Goal: Communication & Community: Answer question/provide support

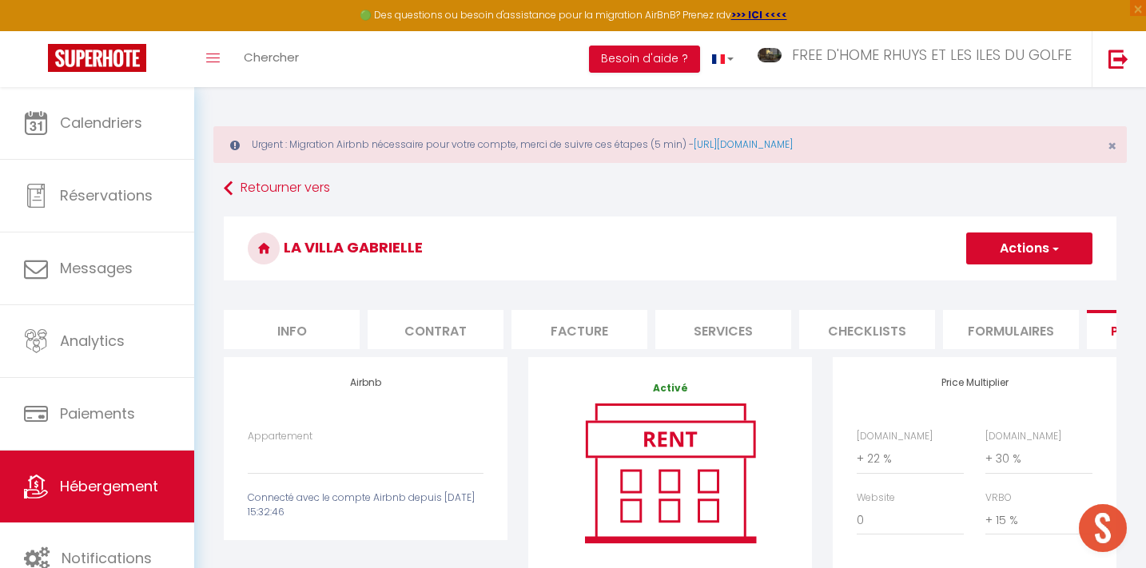
select select "+ 22 %"
select select "+ 30 %"
select select "+ 15 %"
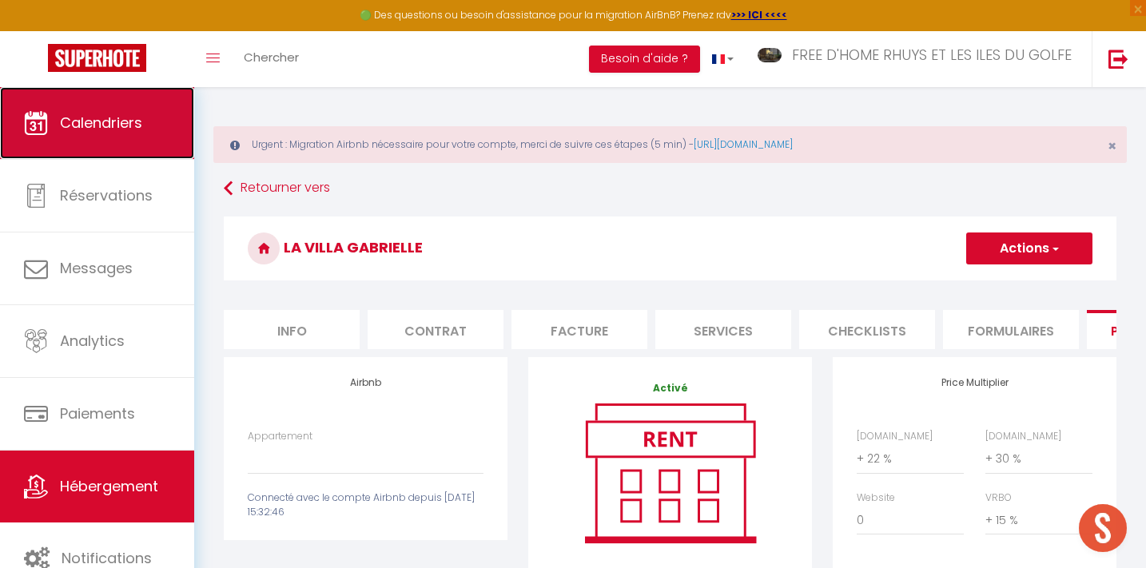
click at [82, 128] on span "Calendriers" at bounding box center [101, 123] width 82 height 20
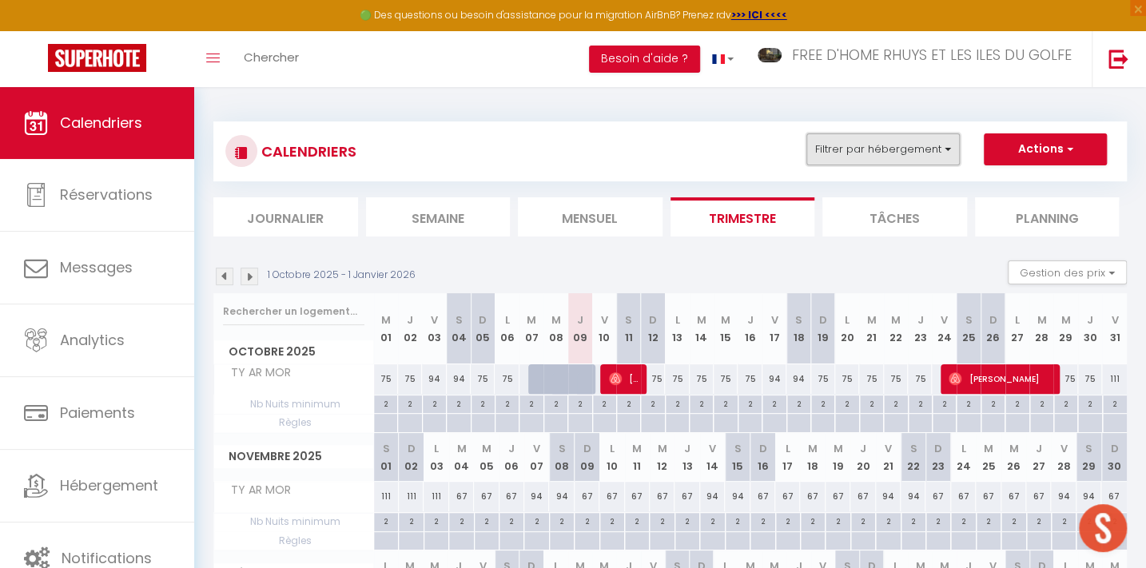
click at [879, 142] on button "Filtrer par hébergement" at bounding box center [884, 150] width 154 height 32
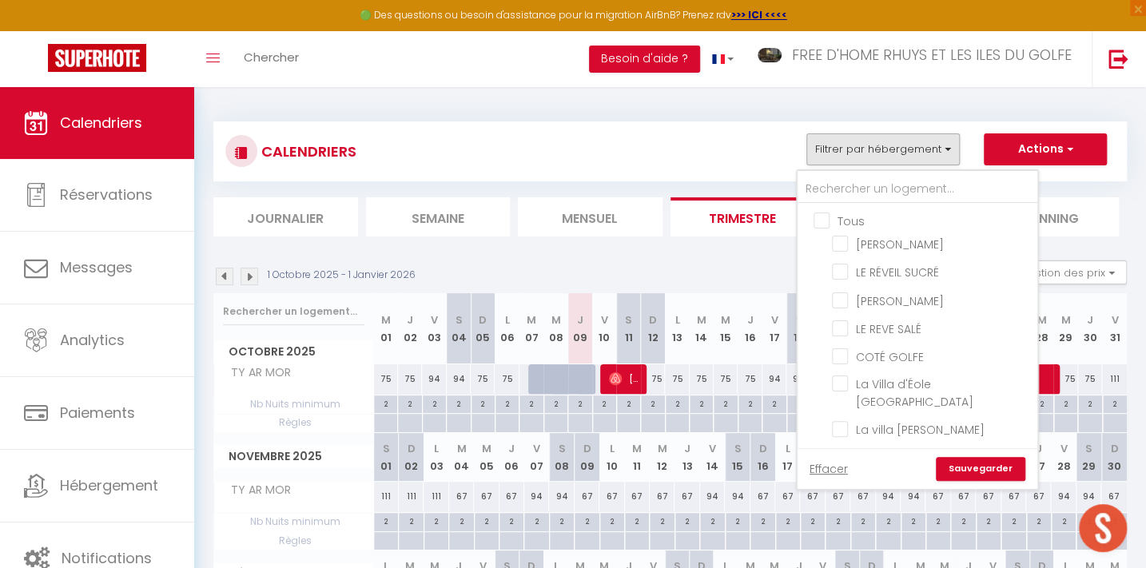
click at [830, 218] on input "Tous" at bounding box center [934, 220] width 240 height 16
checkbox input "true"
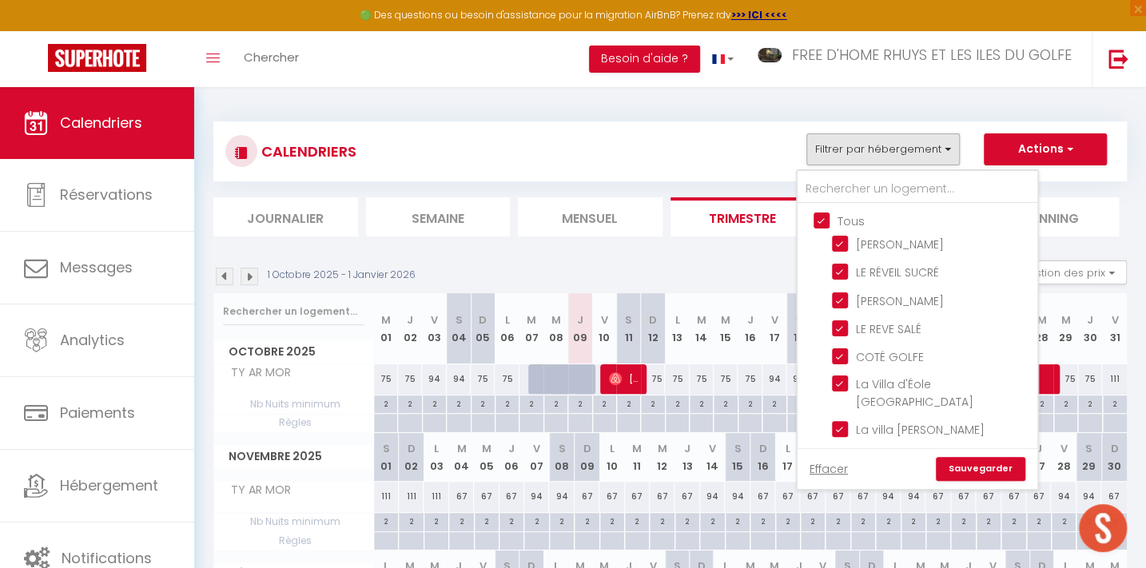
checkbox input "true"
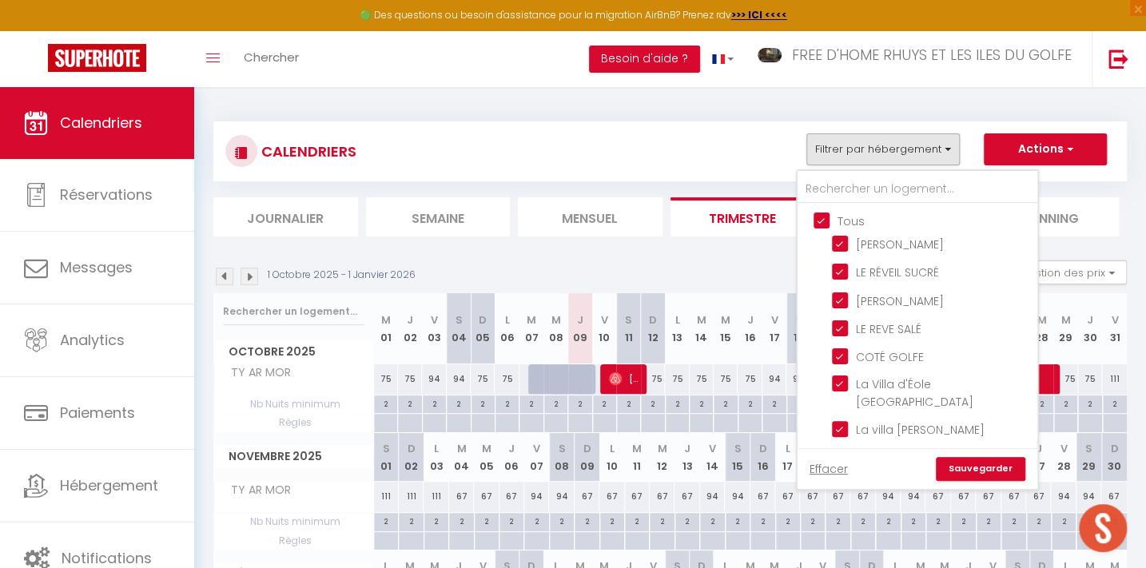
checkbox input "true"
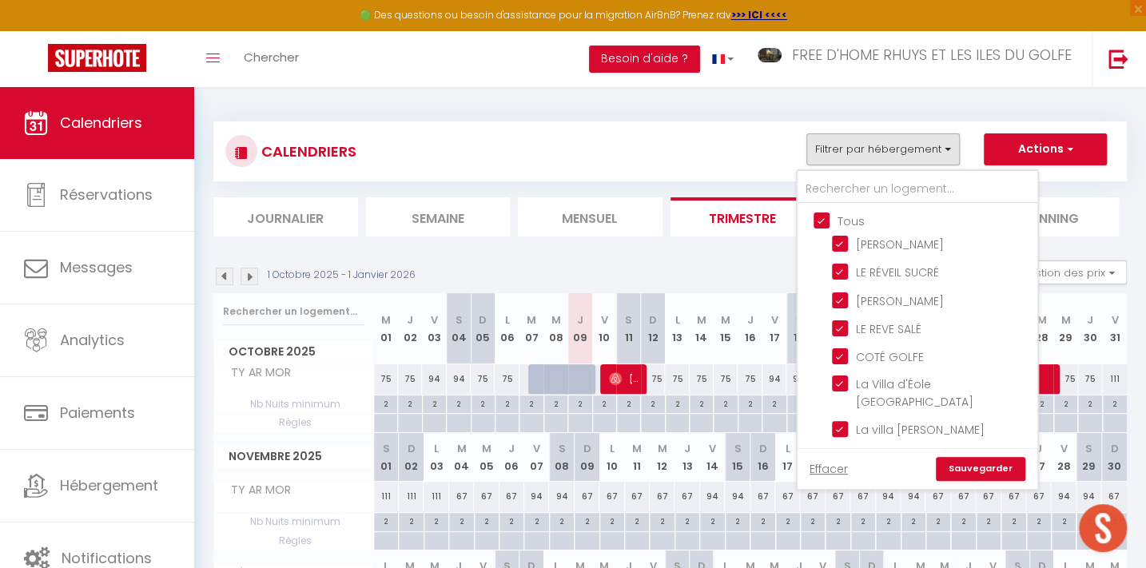
checkbox input "true"
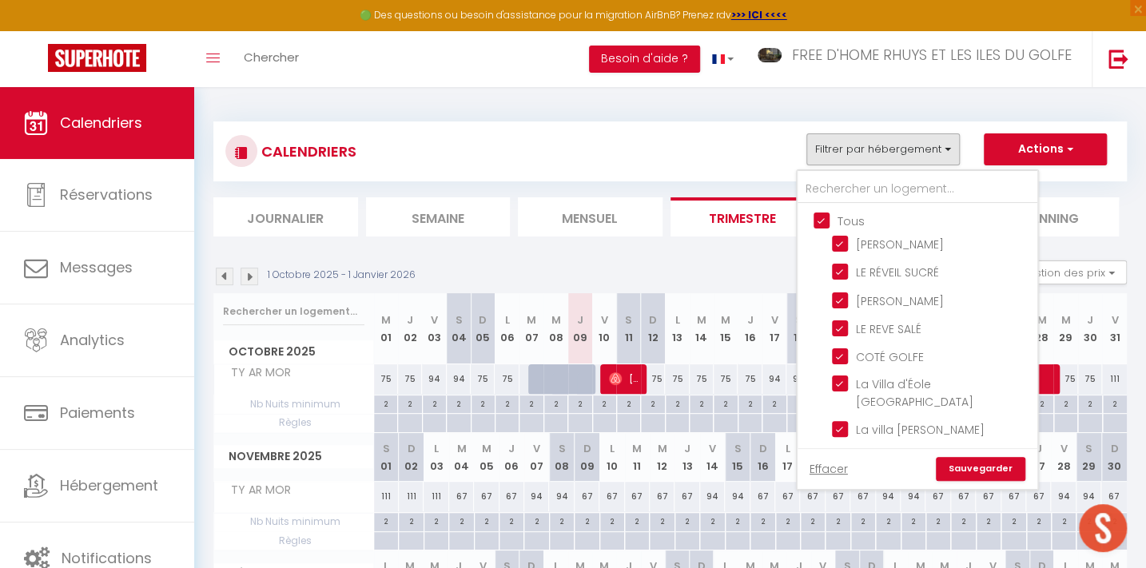
checkbox input "true"
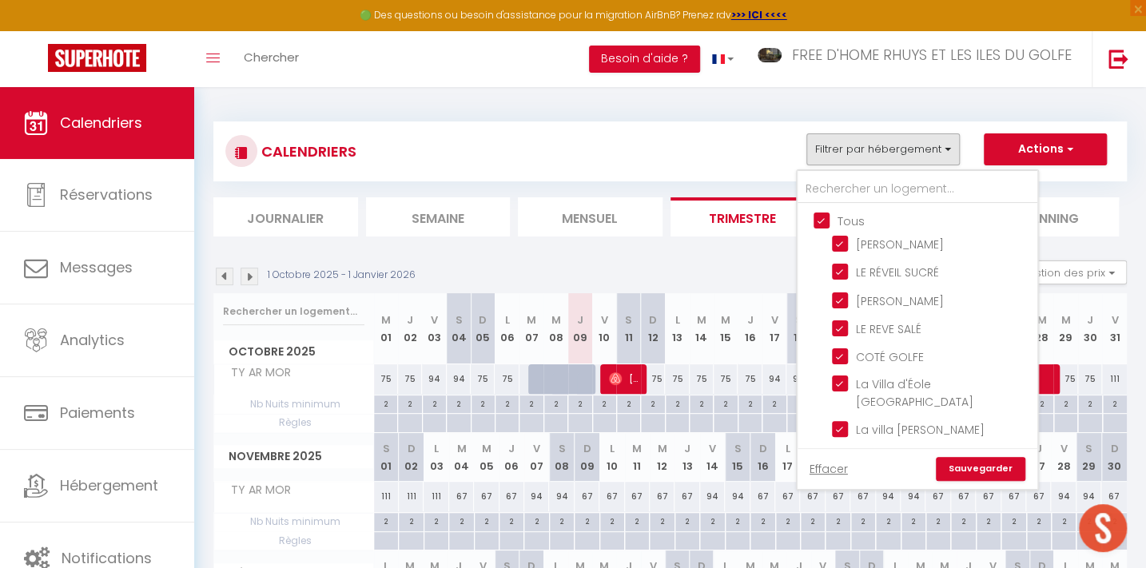
checkbox input "true"
click at [981, 469] on link "Sauvegarder" at bounding box center [981, 469] width 90 height 24
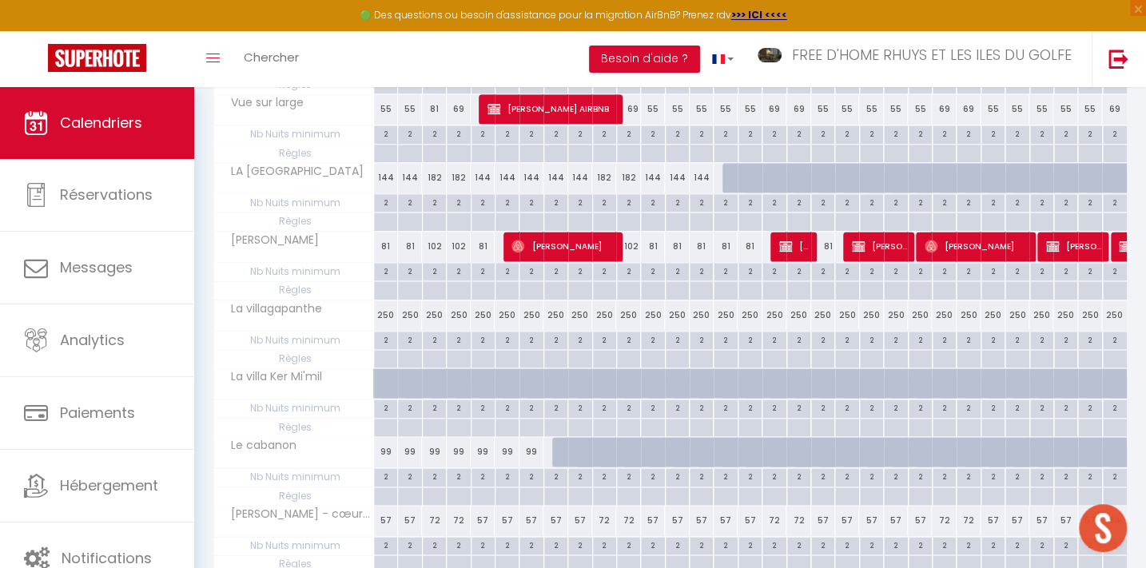
scroll to position [1308, 0]
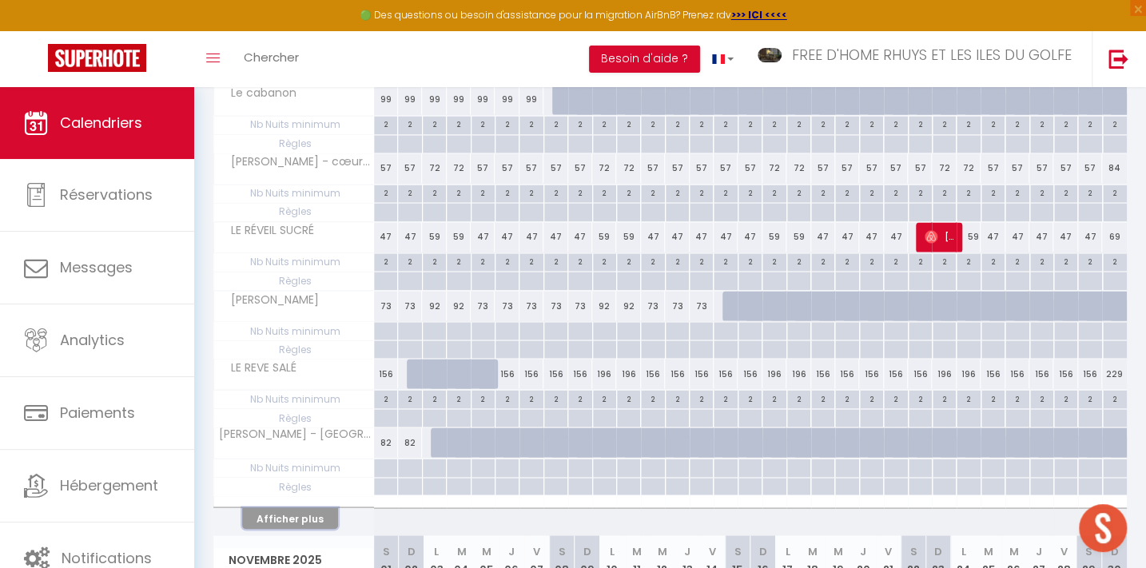
click at [296, 514] on button "Afficher plus" at bounding box center [290, 519] width 96 height 22
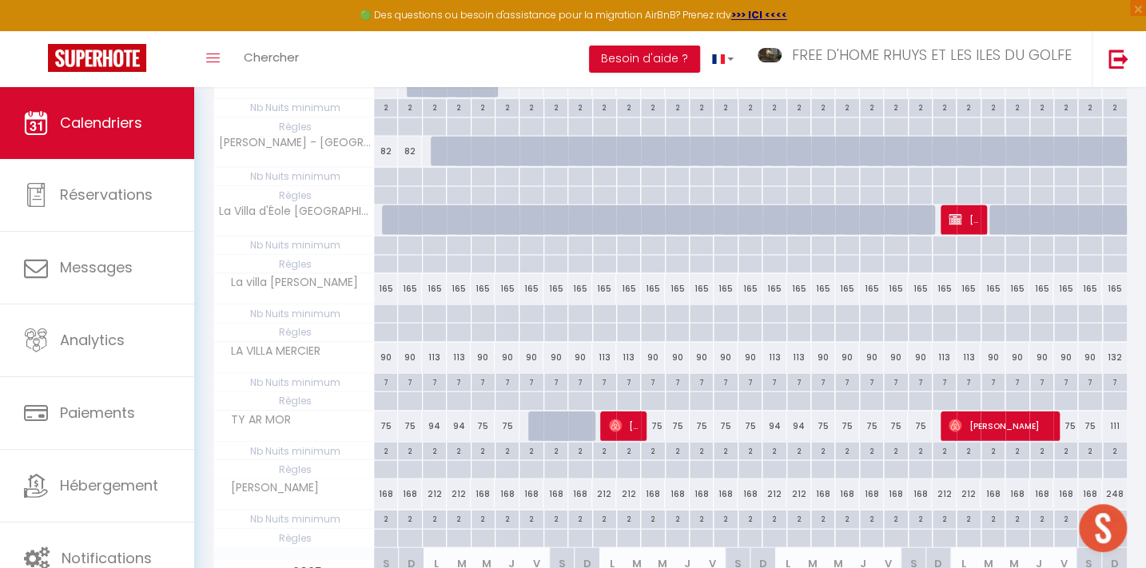
scroll to position [1671, 0]
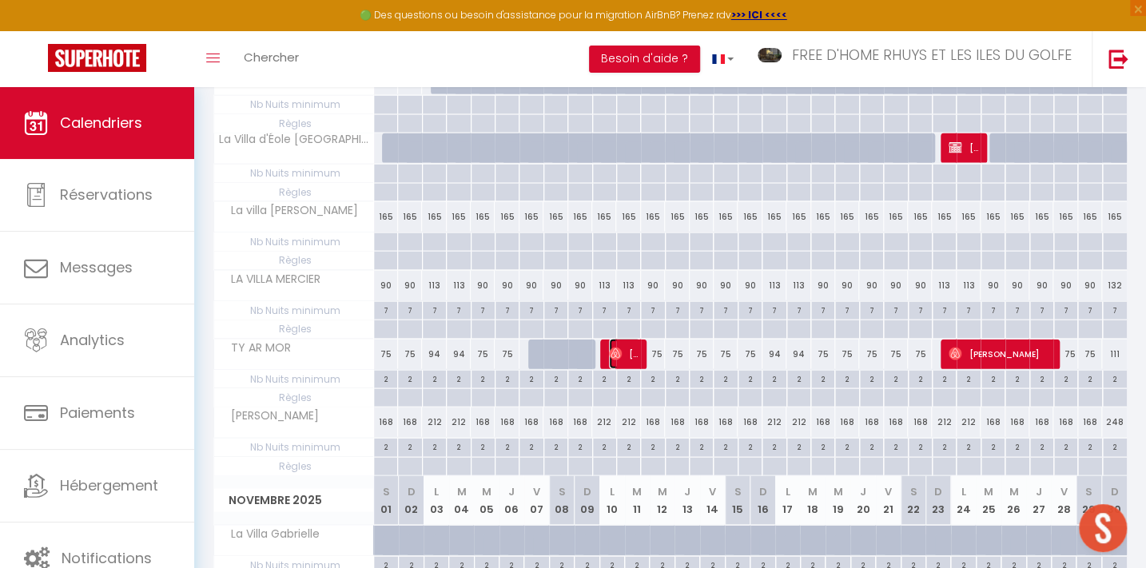
click at [624, 341] on span "[PERSON_NAME]" at bounding box center [625, 354] width 32 height 30
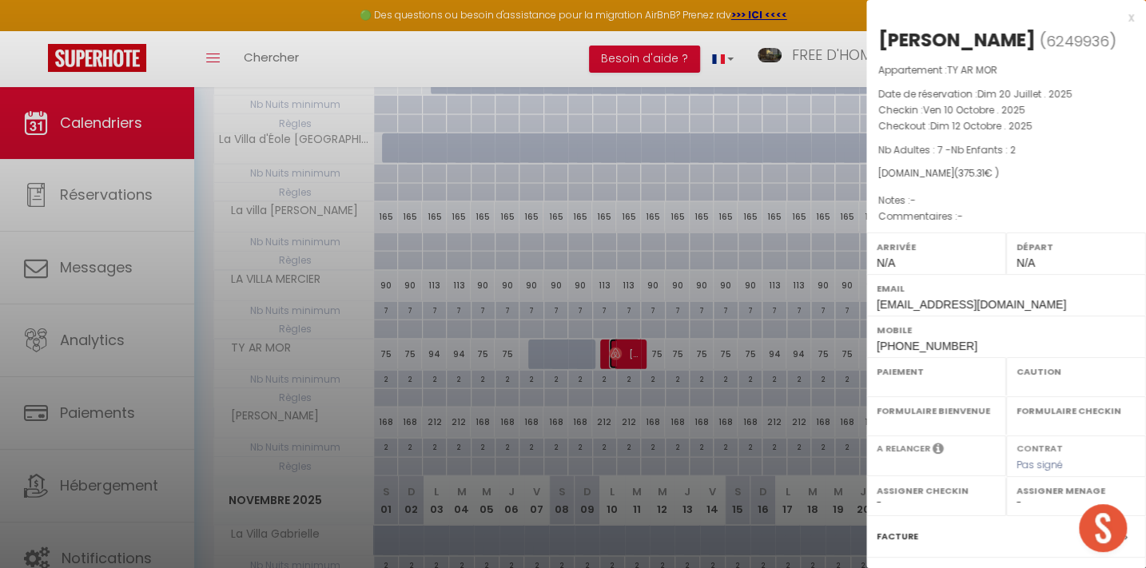
select select "OK"
select select "0"
select select "1"
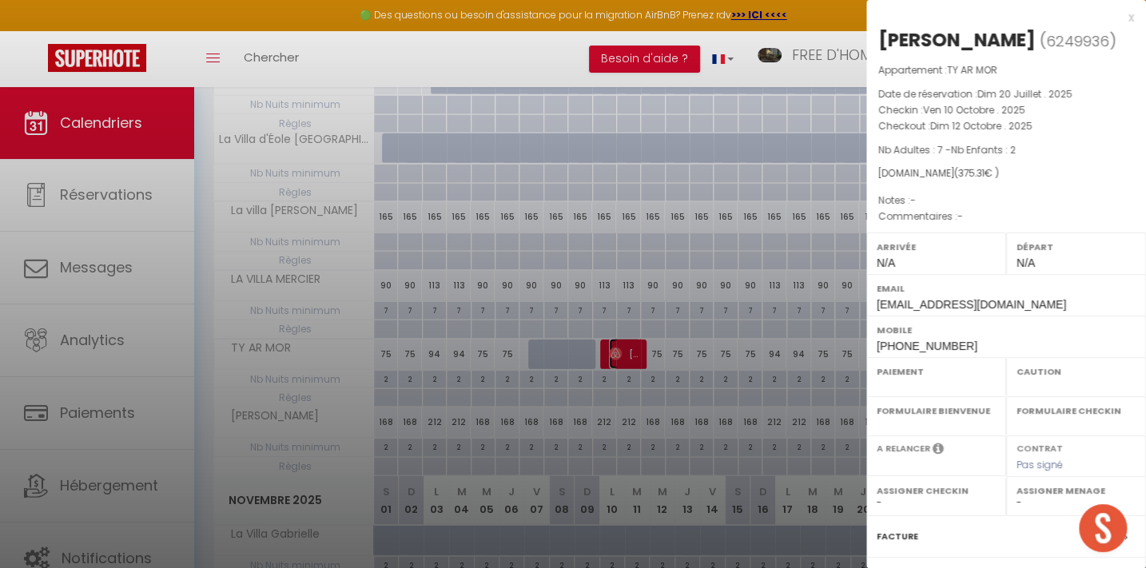
select select
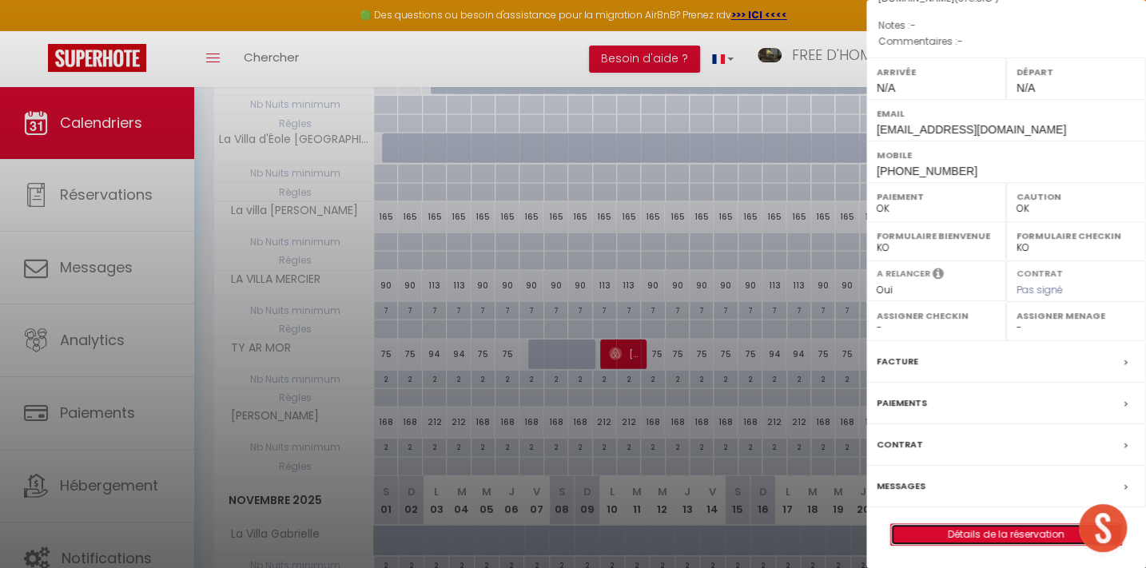
click at [958, 528] on link "Détails de la réservation" at bounding box center [1006, 534] width 230 height 21
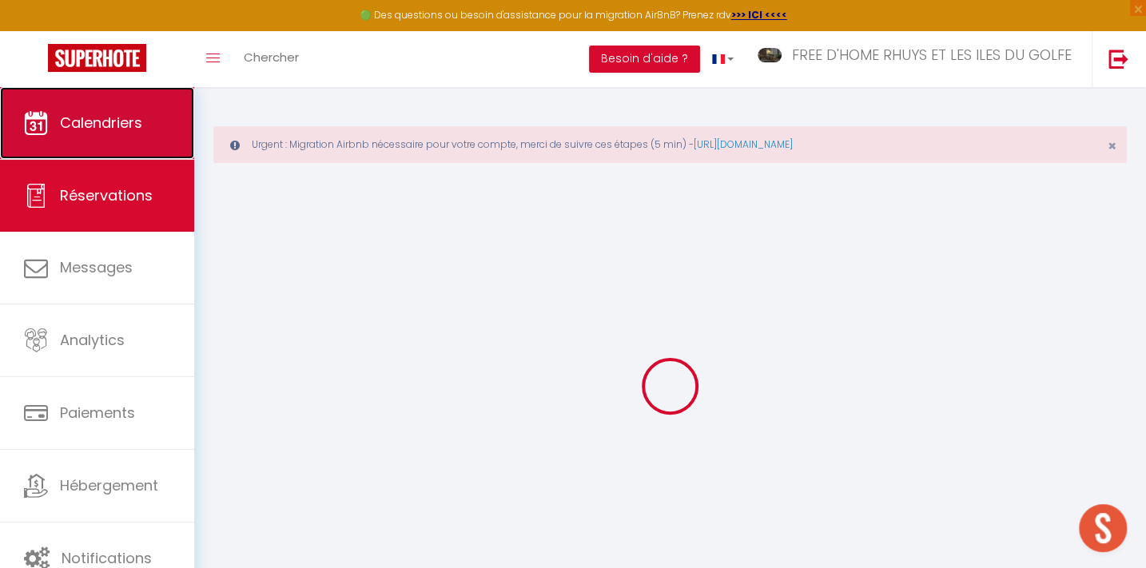
click at [74, 131] on span "Calendriers" at bounding box center [101, 123] width 82 height 20
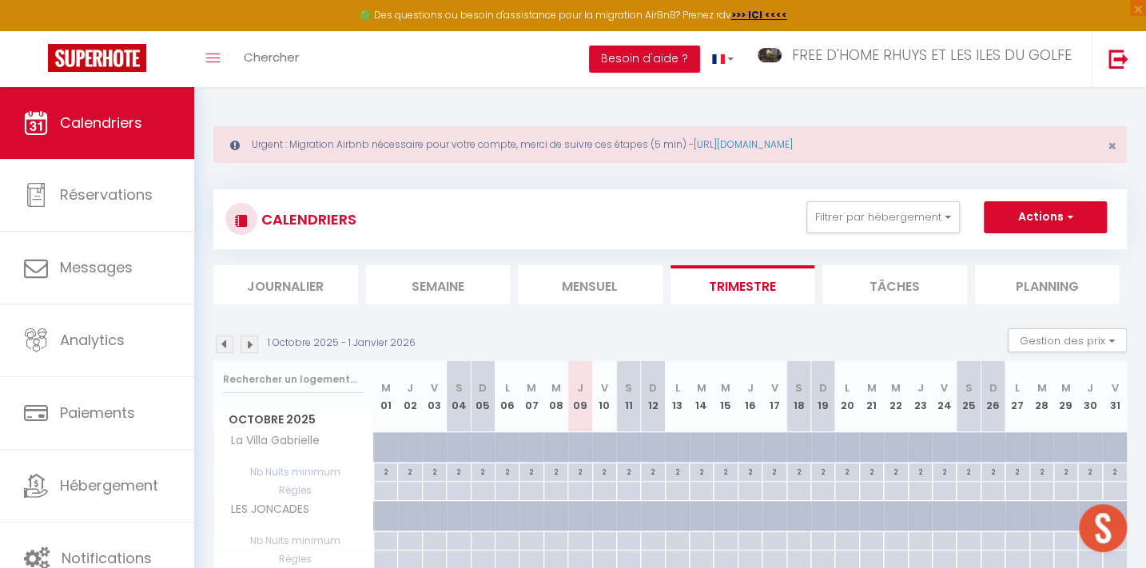
scroll to position [1526, 0]
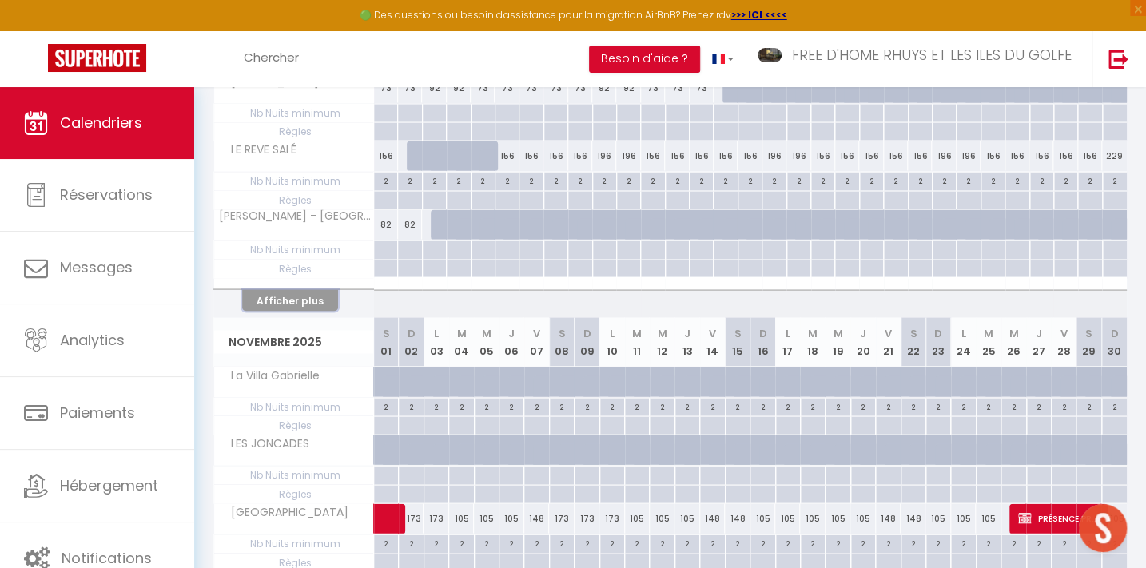
click at [285, 293] on button "Afficher plus" at bounding box center [290, 300] width 96 height 22
select select
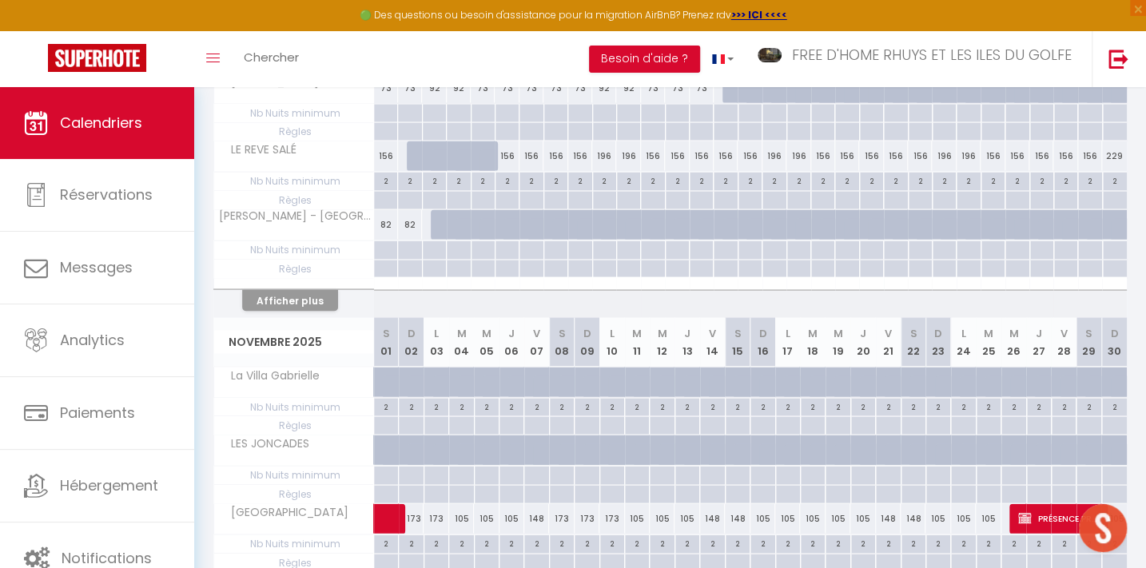
select select
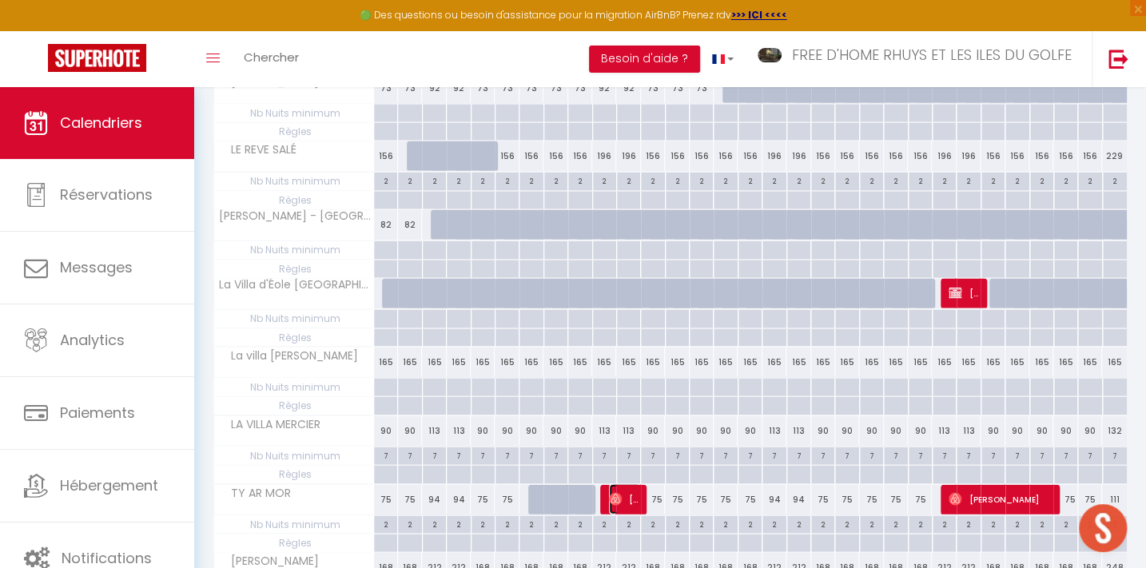
click at [620, 492] on img at bounding box center [615, 498] width 13 height 13
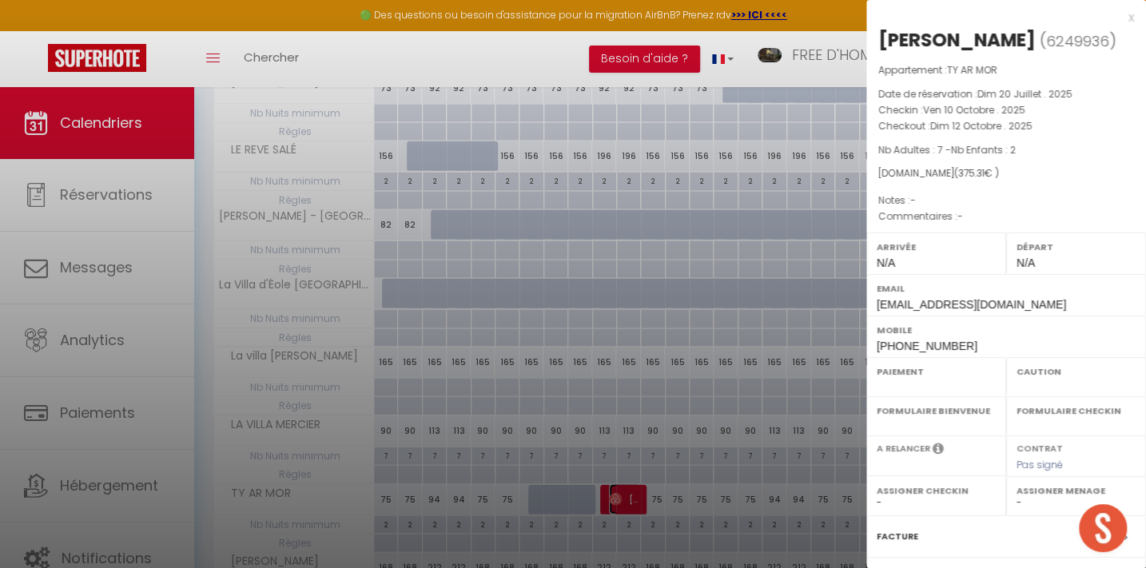
select select "OK"
select select "0"
select select "1"
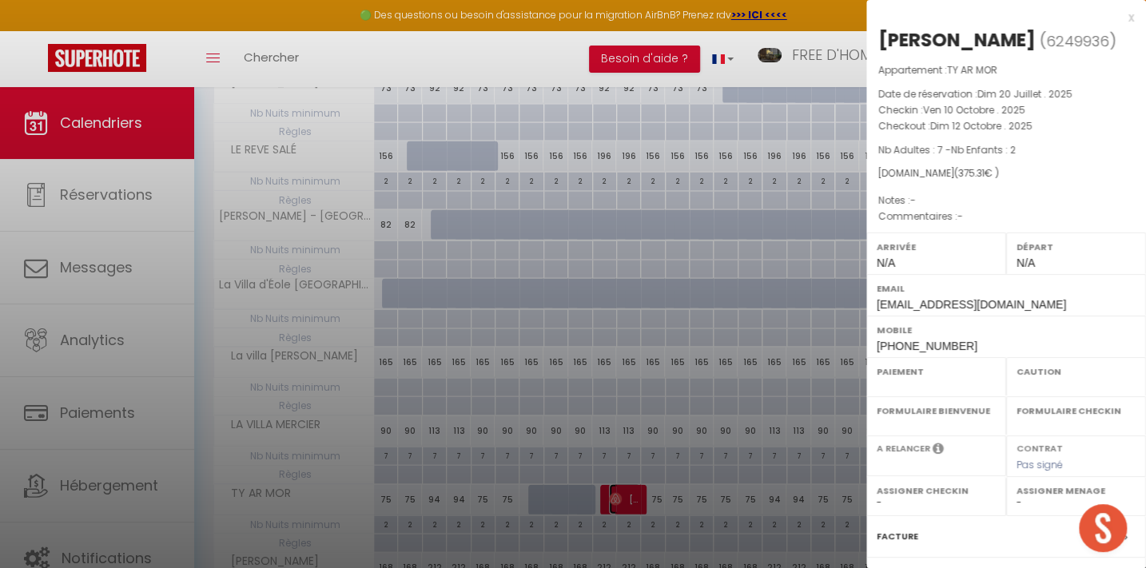
select select
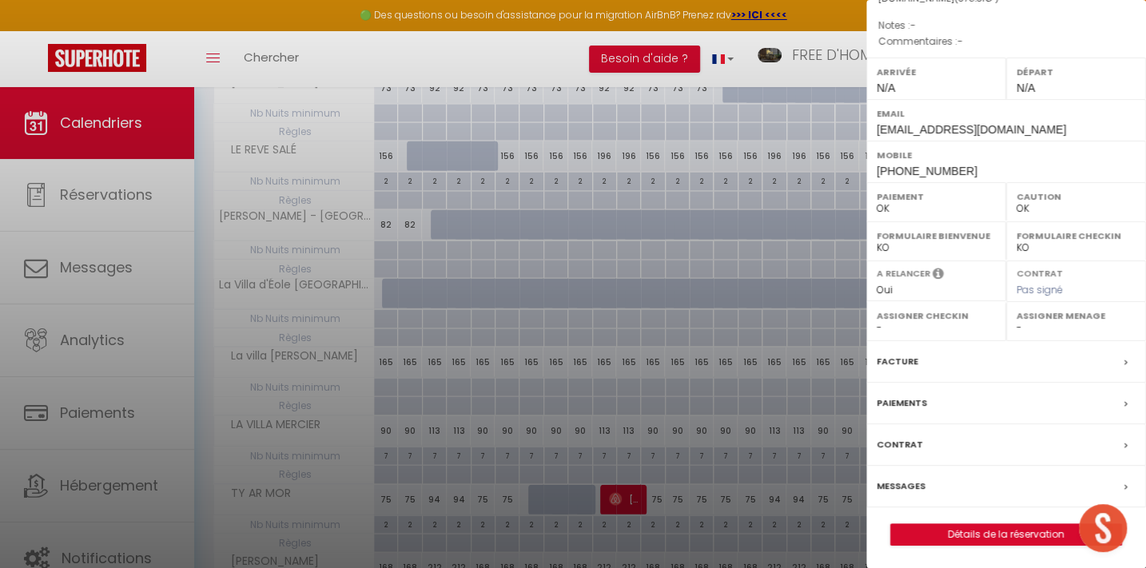
click at [899, 479] on label "Messages" at bounding box center [901, 486] width 49 height 17
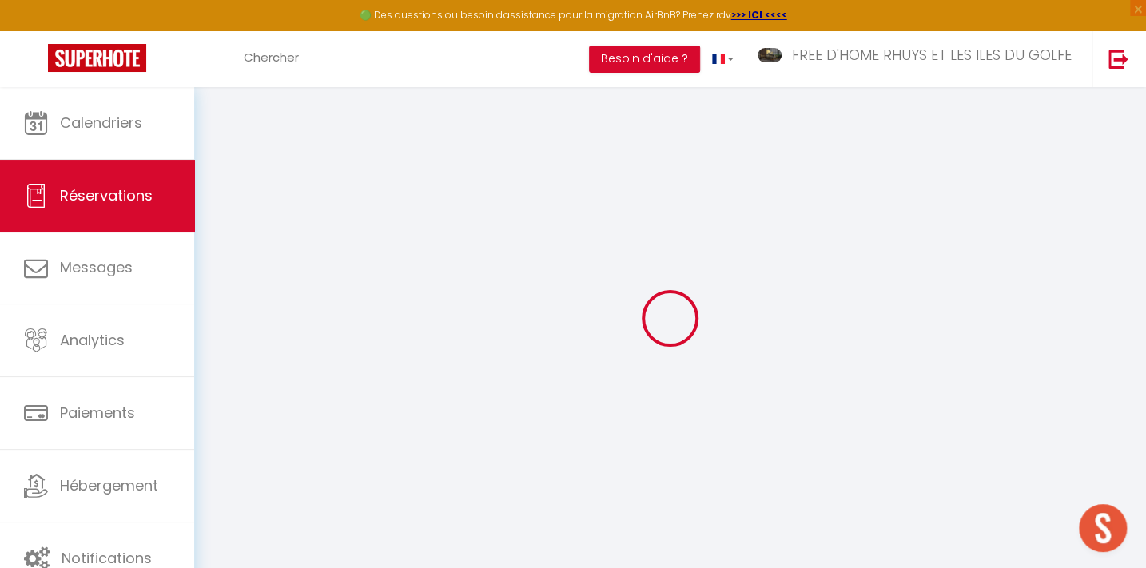
select select
select select "15"
checkbox input "false"
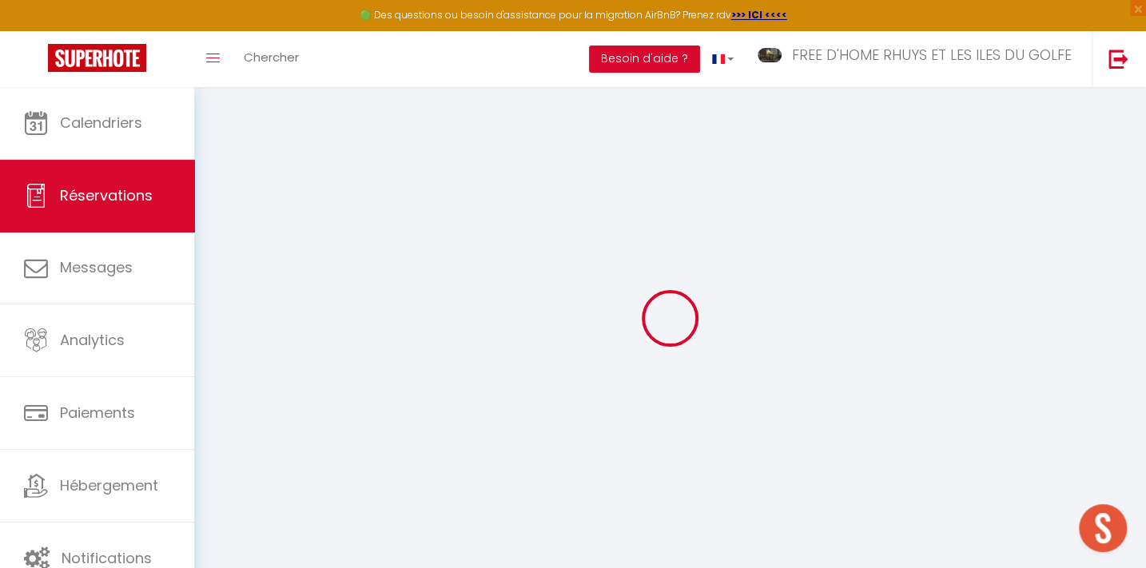
type textarea "loRemiPsumdolorsiTametco=adip elit=[seddoe Tempor] incidi=[utlabo Etdolo] magna…"
select select
checkbox input "false"
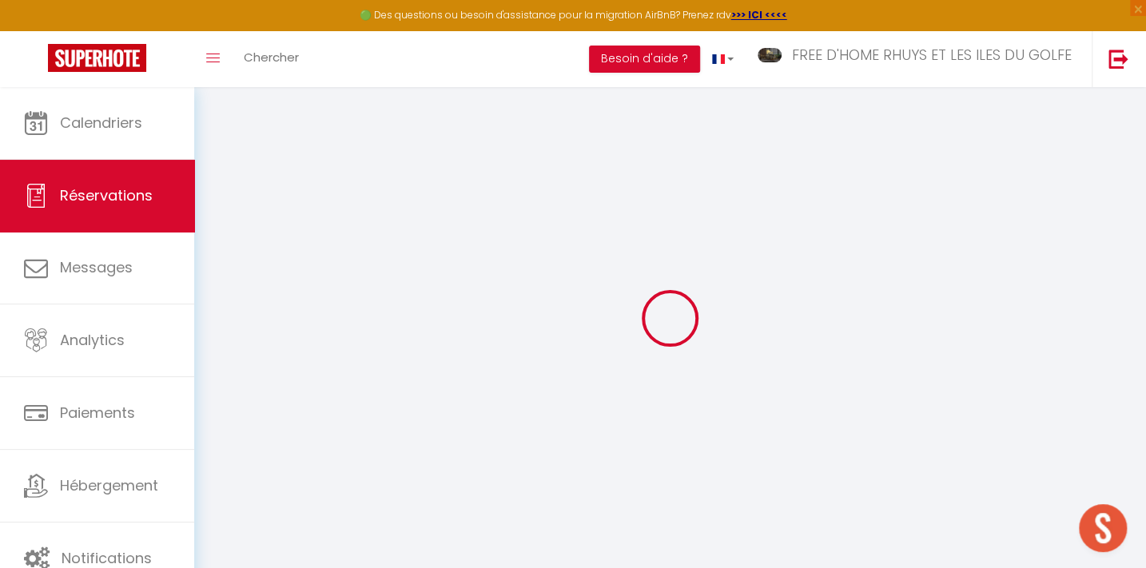
type textarea "loRemiPsumdolorsiTametco=adip elit=[seddoe Tempor] incidi=[utlabo Etdolo] magna…"
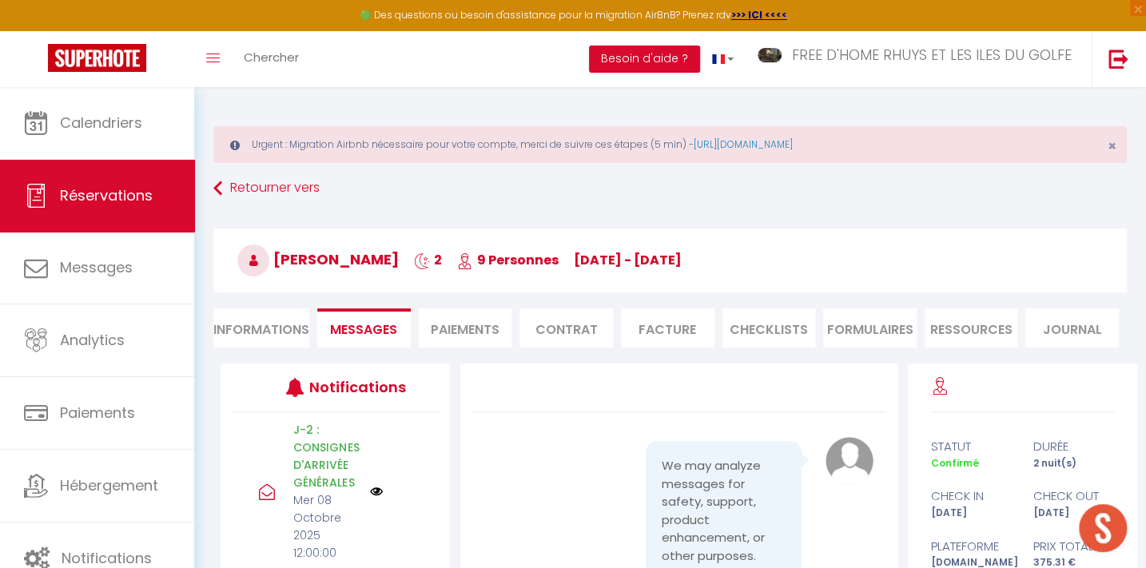
click at [660, 299] on div "[PERSON_NAME] 2 9 Personnes [DATE] - [DATE] Actions Enregistrer Dupliquer Suppr…" at bounding box center [670, 258] width 935 height 86
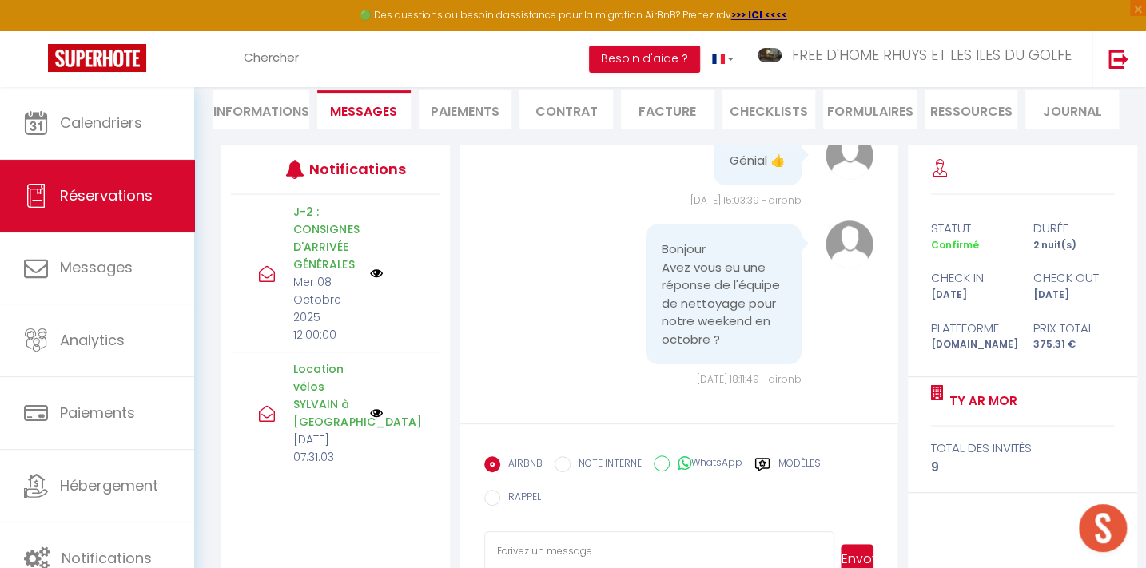
scroll to position [268, 0]
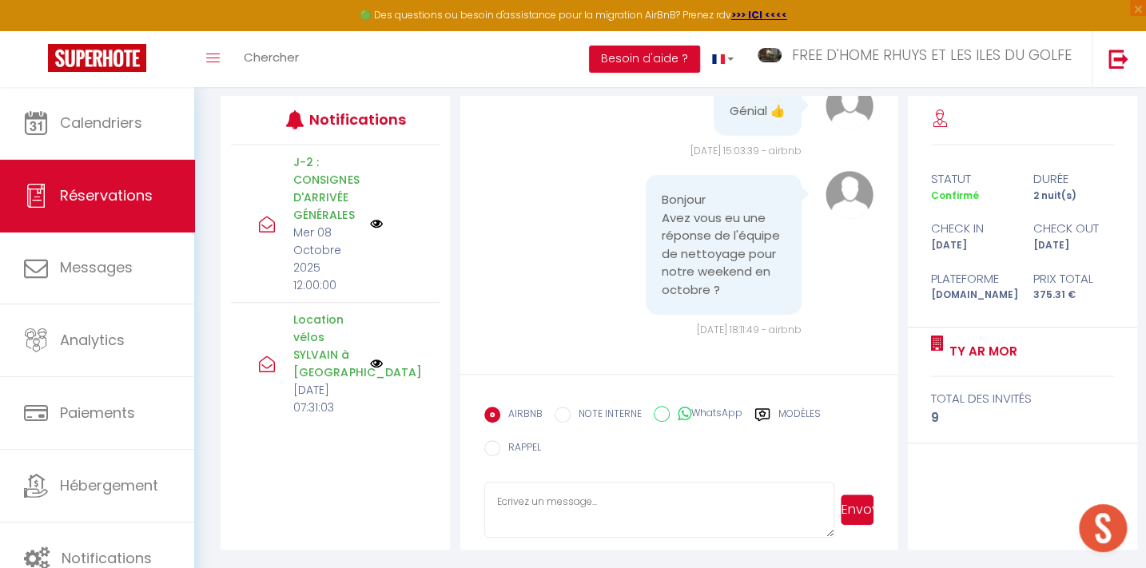
click at [512, 495] on textarea at bounding box center [660, 510] width 351 height 56
paste textarea "Loremip Dolor sit ametconse ad elits doeiusm temp incid utlabo e Do Magna Al En…"
click at [562, 499] on textarea at bounding box center [660, 510] width 351 height 56
type textarea "Loremip Dolorsi Ametc adi elitseddo ei tempo incidid utla etdol magnaa e Ad Min…"
click at [856, 505] on button "Envoyer" at bounding box center [857, 510] width 33 height 30
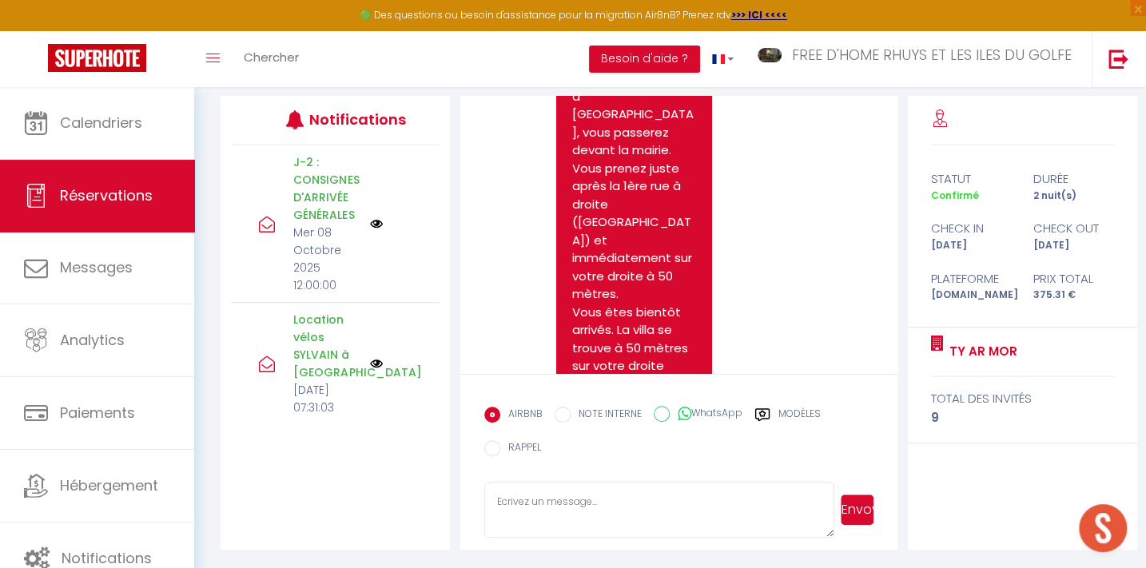
scroll to position [6309, 0]
